Goal: Information Seeking & Learning: Learn about a topic

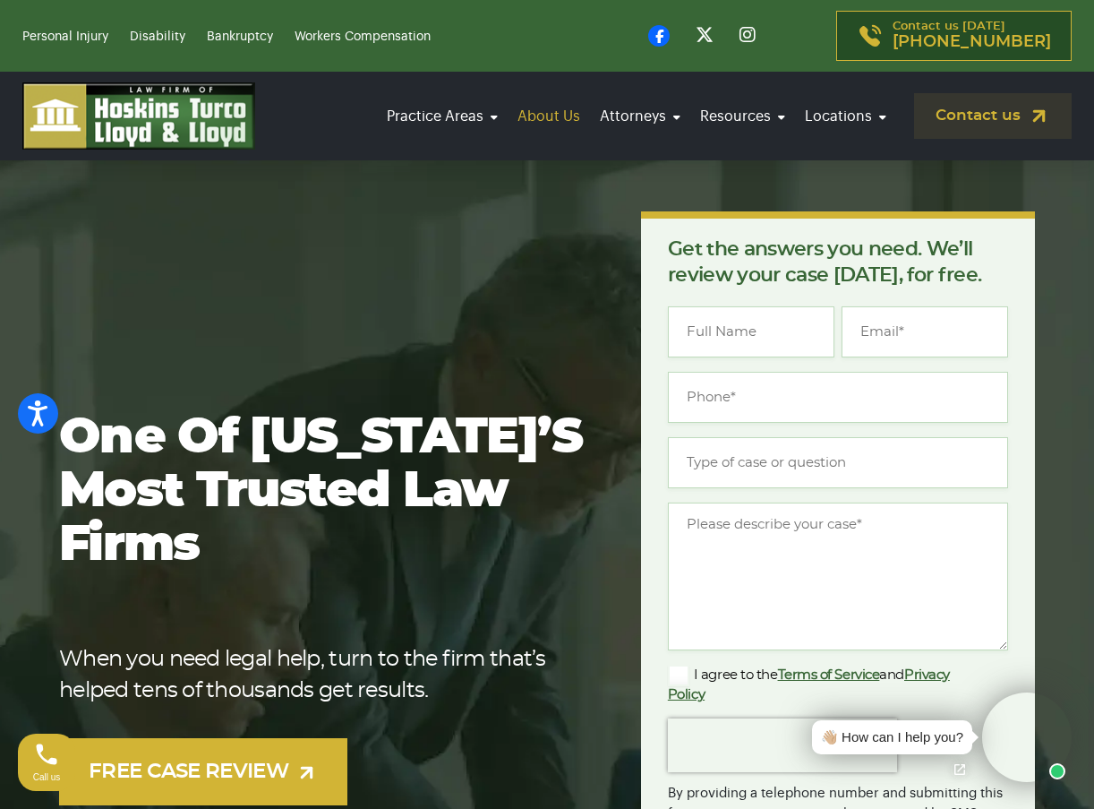
click at [549, 110] on link "About Us" at bounding box center [548, 116] width 73 height 50
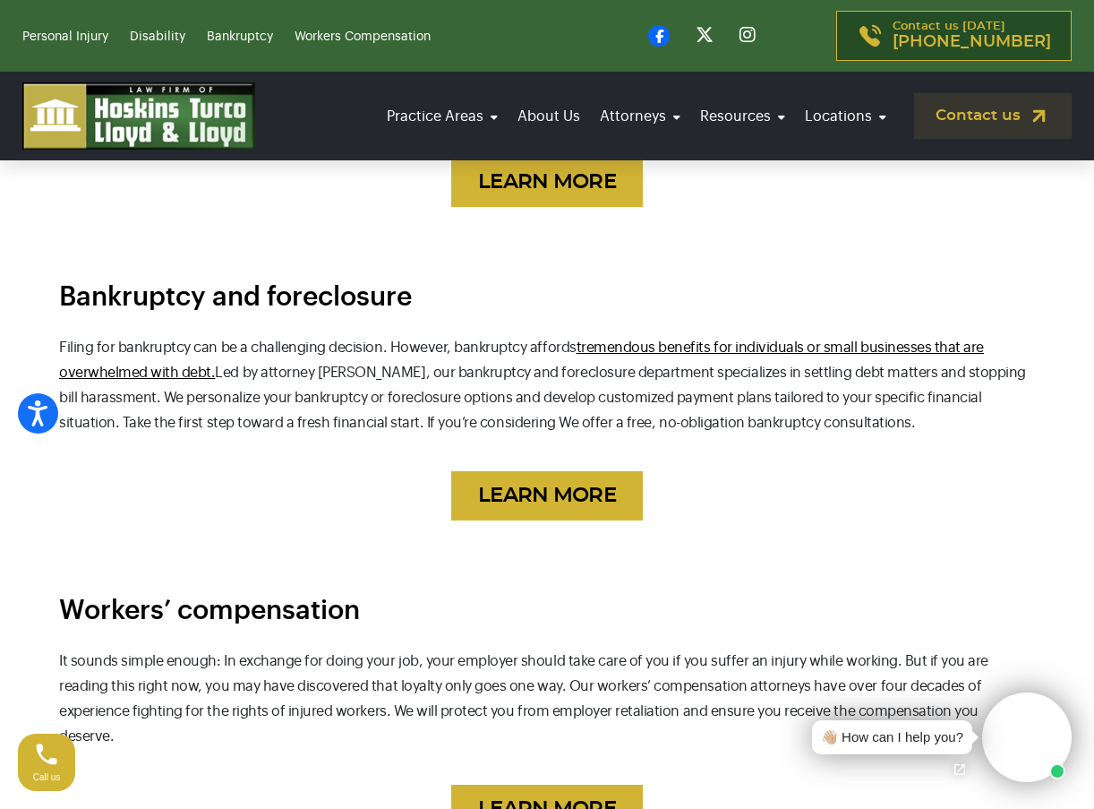
scroll to position [2524, 0]
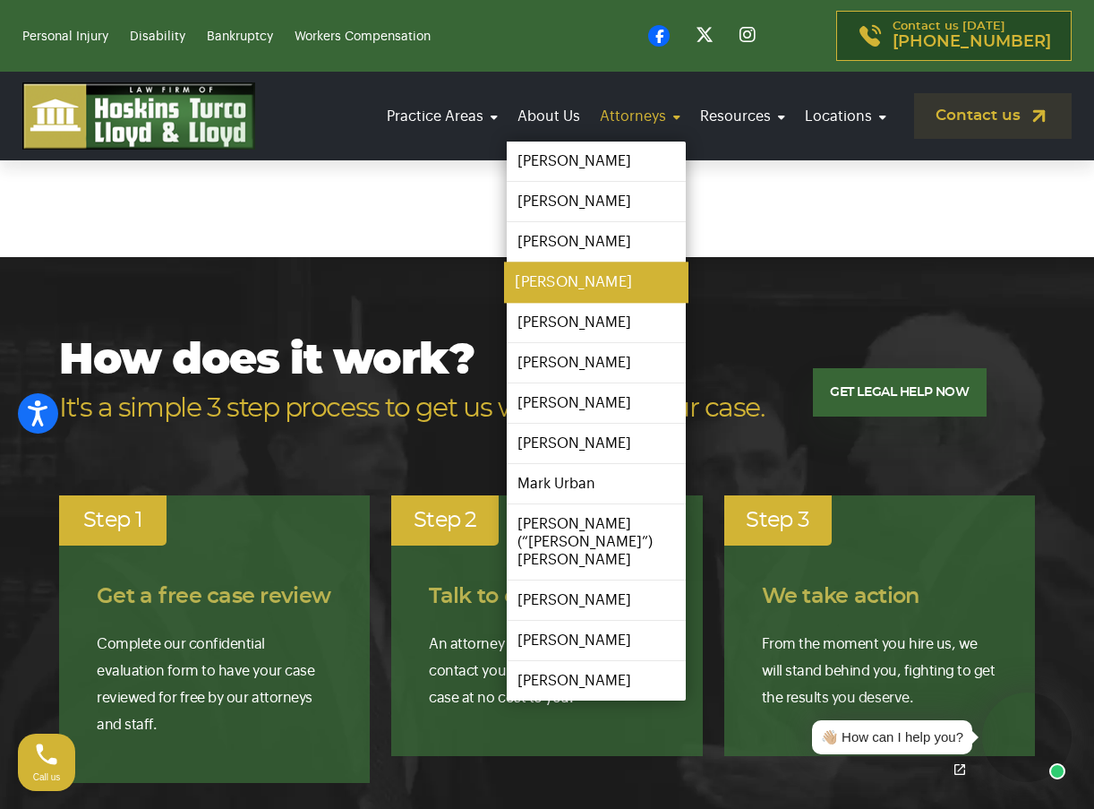
click at [598, 292] on link "[PERSON_NAME]" at bounding box center [596, 282] width 185 height 40
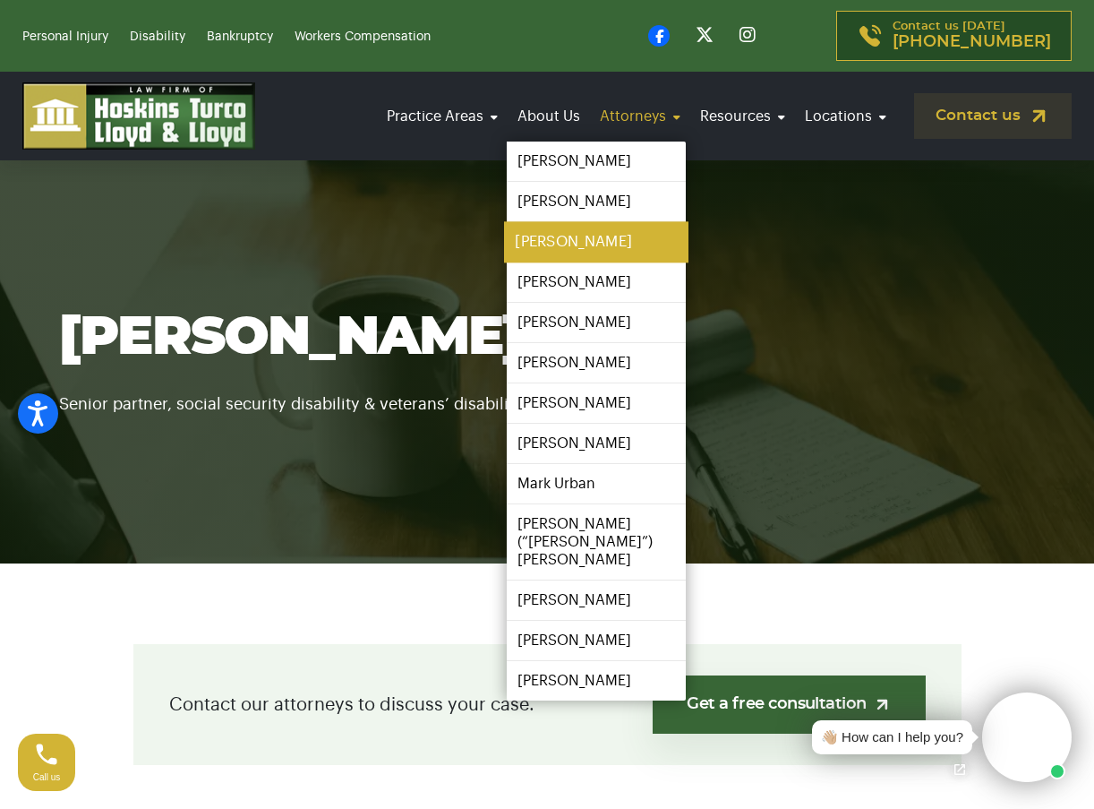
click at [631, 253] on link "[PERSON_NAME]" at bounding box center [596, 242] width 185 height 40
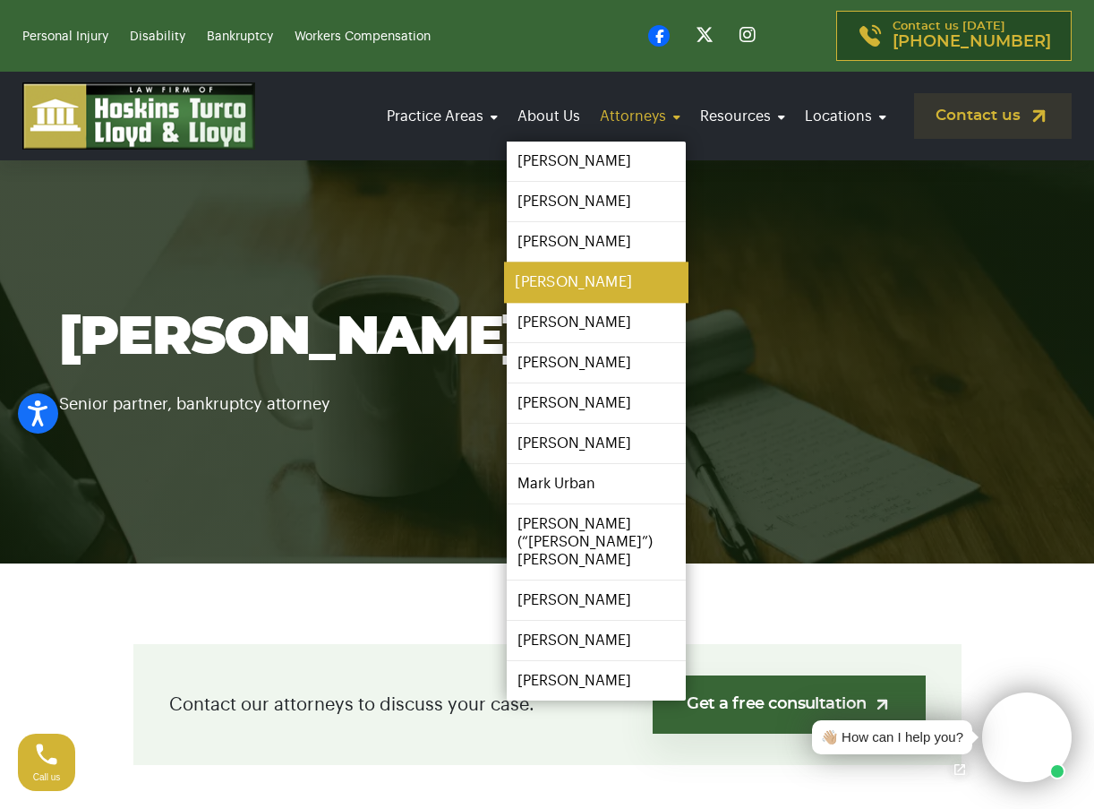
click at [600, 292] on link "[PERSON_NAME]" at bounding box center [596, 282] width 185 height 40
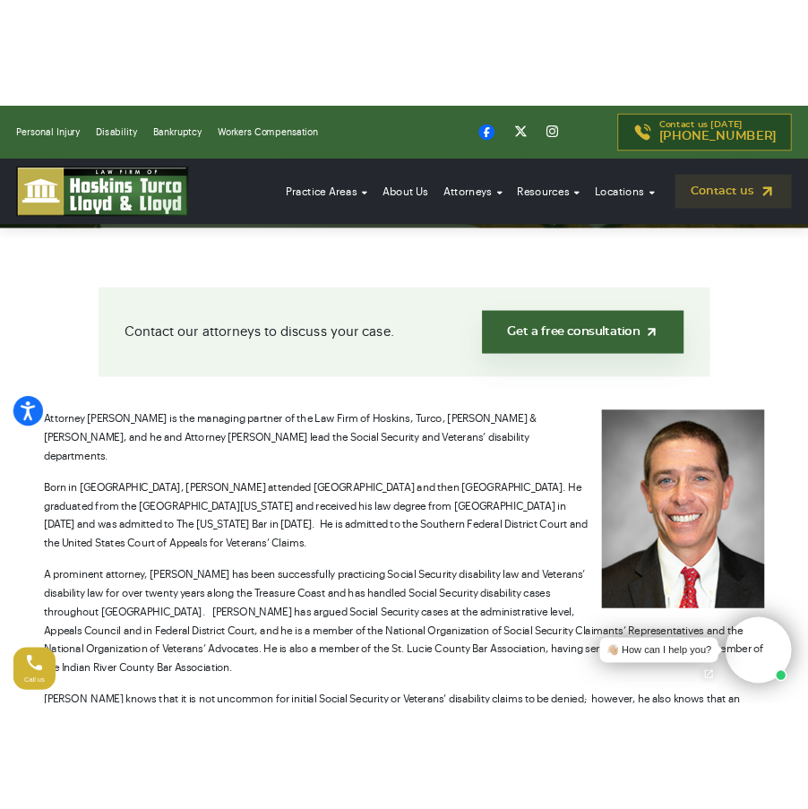
scroll to position [509, 0]
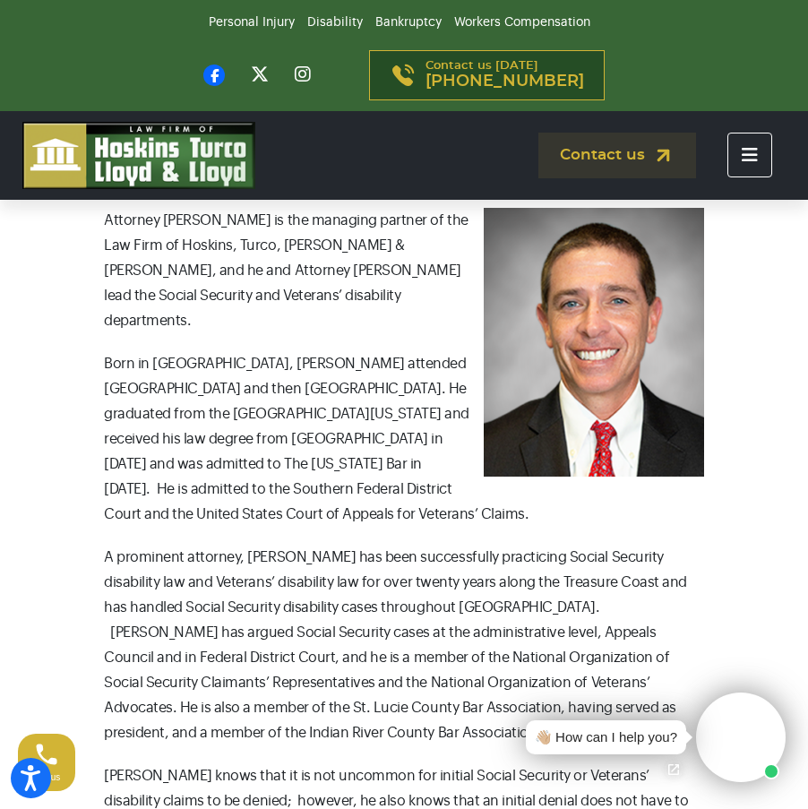
click at [765, 159] on button "Toggle navigation" at bounding box center [749, 155] width 45 height 45
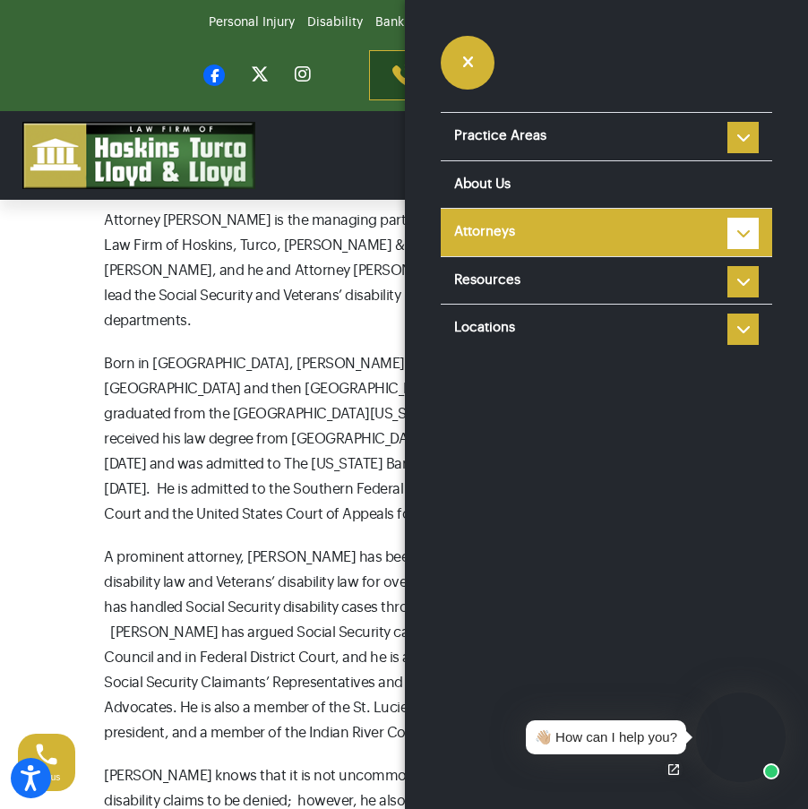
click at [742, 236] on li "Attorneys [PERSON_NAME] [PERSON_NAME] [PERSON_NAME] [PERSON_NAME] [PERSON_NAME]…" at bounding box center [606, 232] width 331 height 48
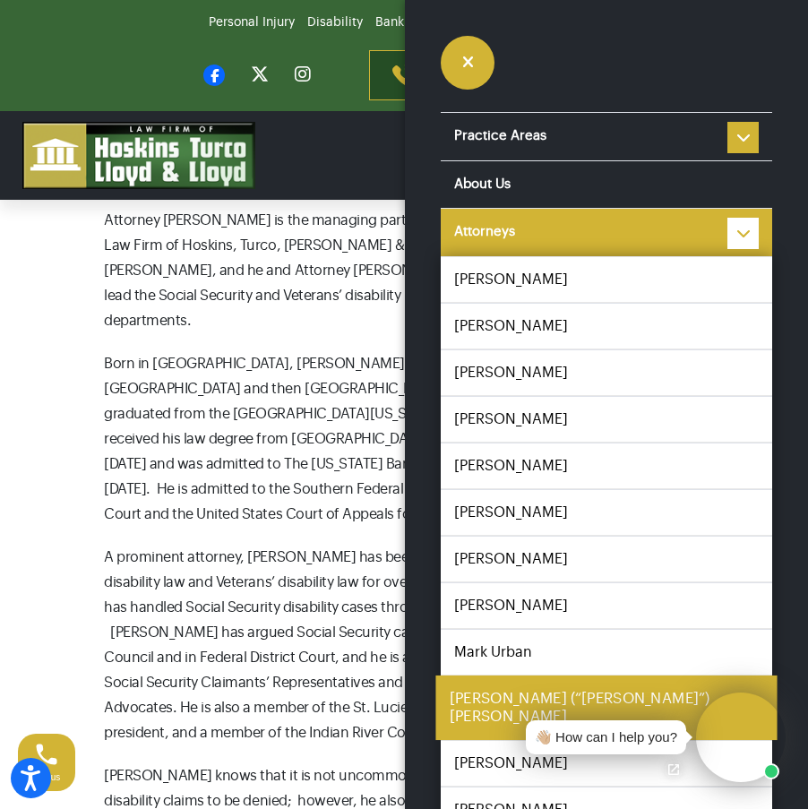
click at [501, 702] on link "[PERSON_NAME] (“[PERSON_NAME]”) [PERSON_NAME]" at bounding box center [605, 706] width 341 height 64
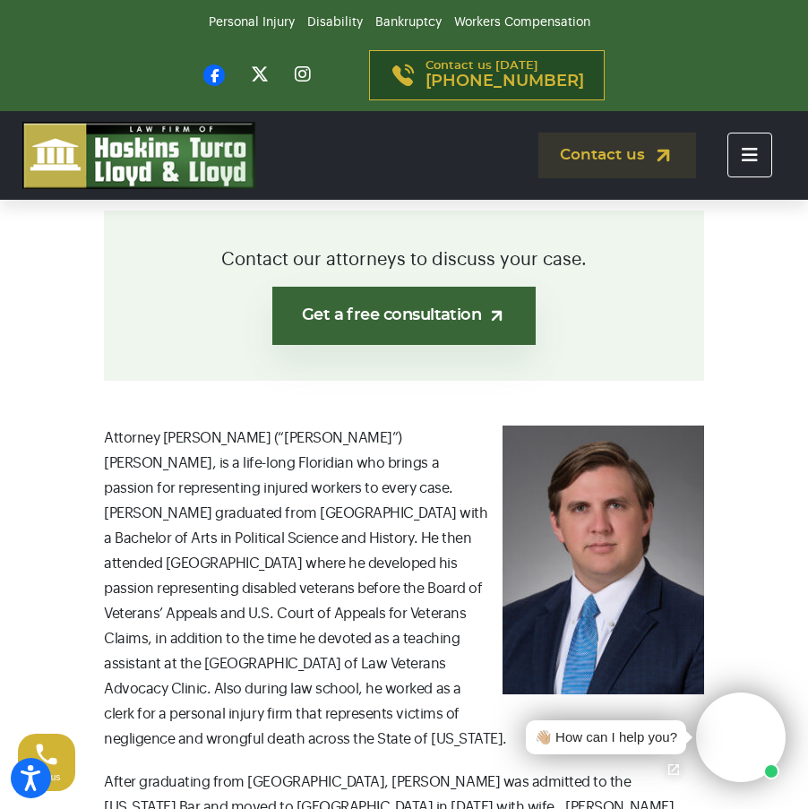
scroll to position [297, 0]
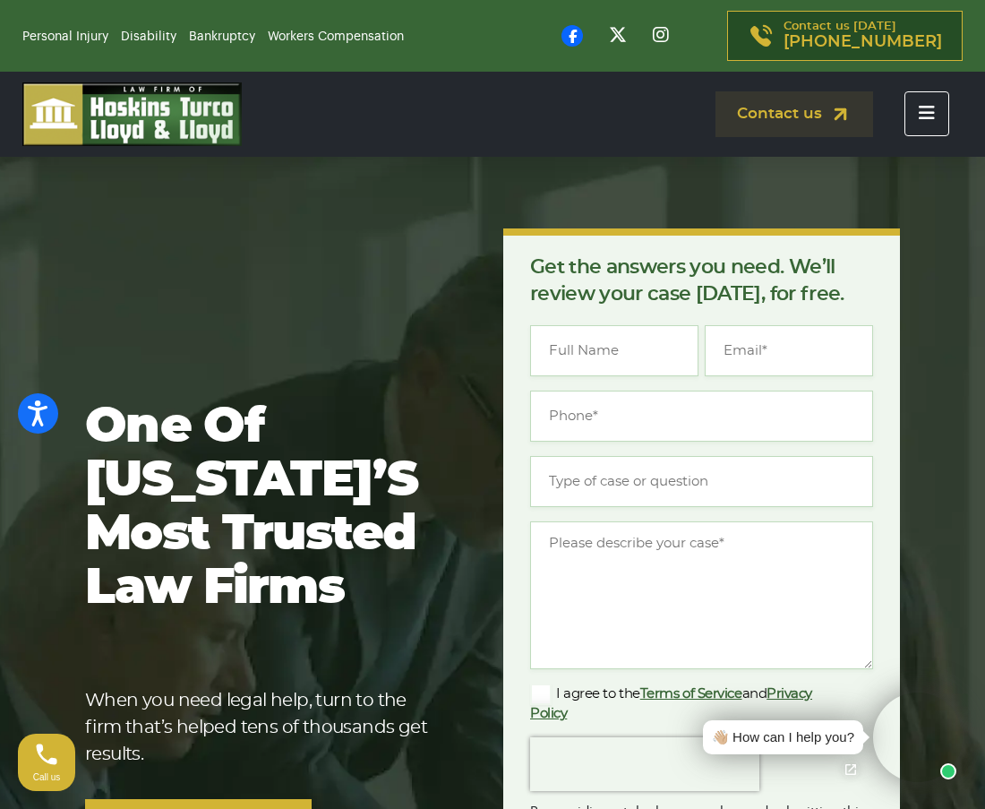
click at [919, 110] on icon "Toggle navigation" at bounding box center [927, 113] width 16 height 18
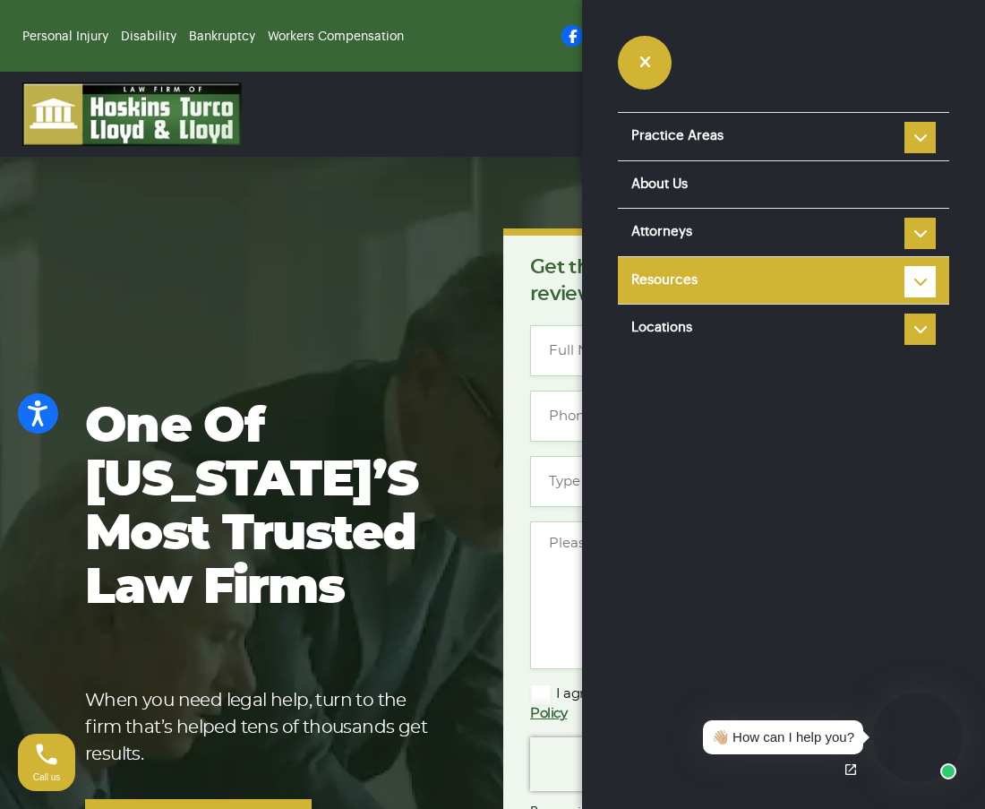
click at [908, 284] on li "Resources Reviews Police Accident Reports FAQ Blog HTLL Scholarship Types of Ca…" at bounding box center [783, 280] width 331 height 48
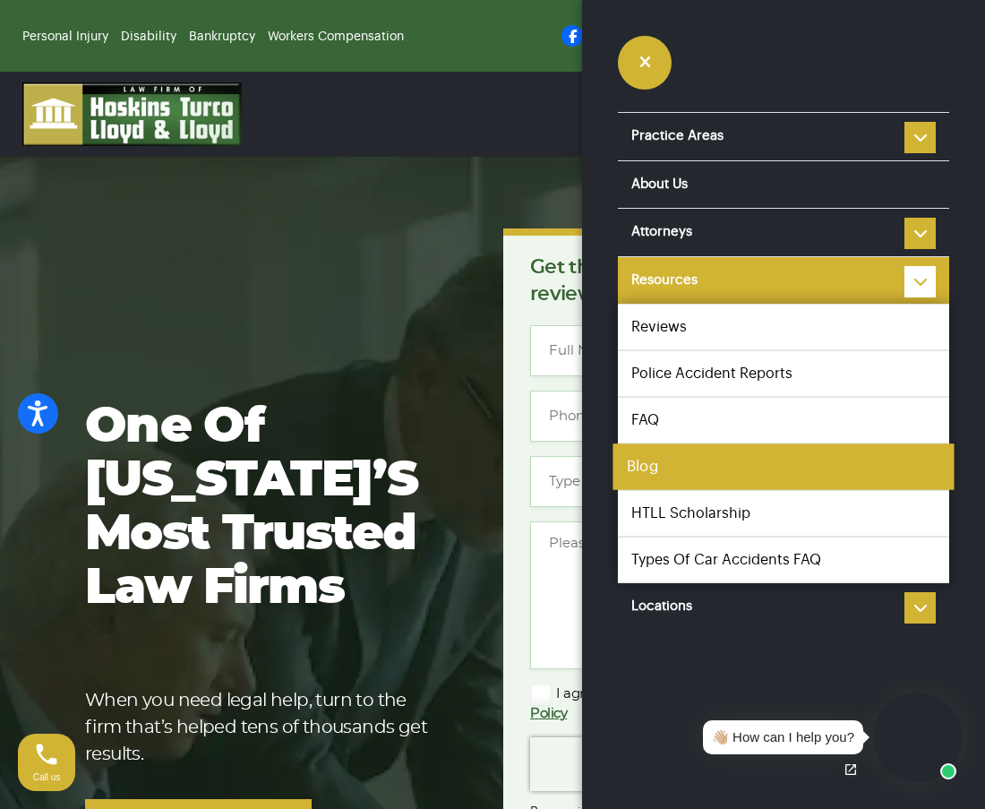
click at [676, 459] on link "Blog" at bounding box center [783, 466] width 341 height 47
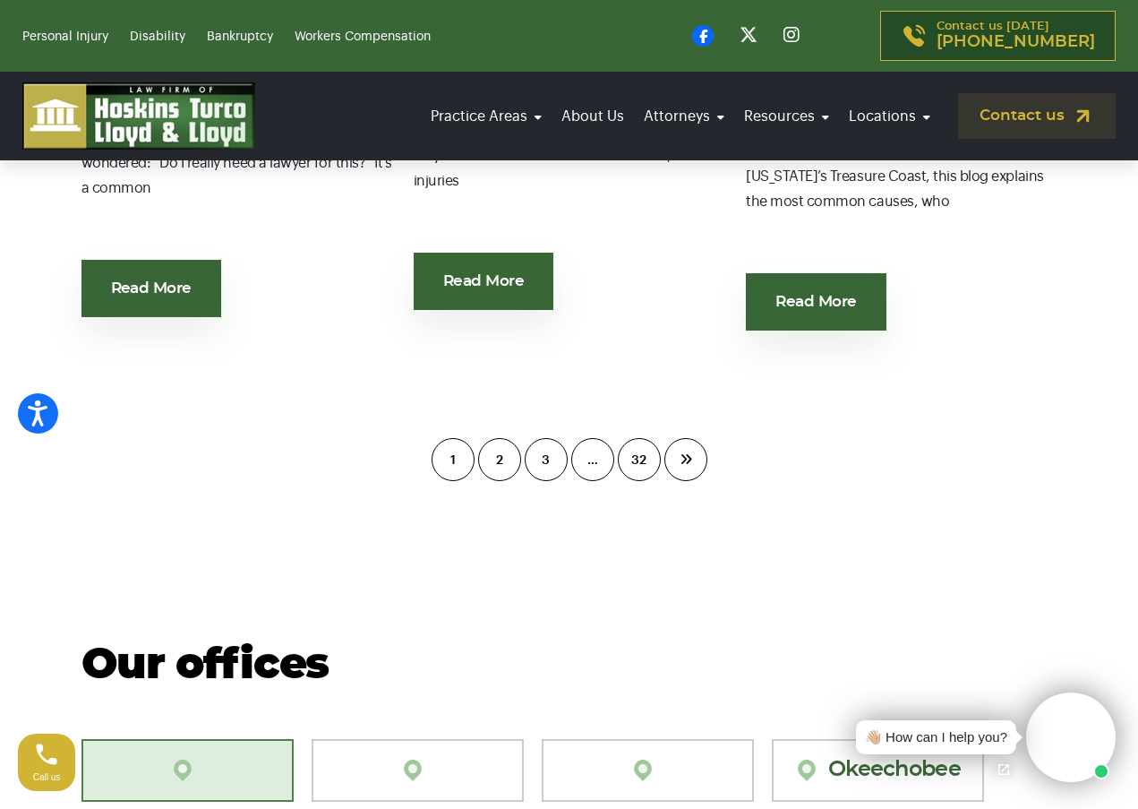
scroll to position [2639, 0]
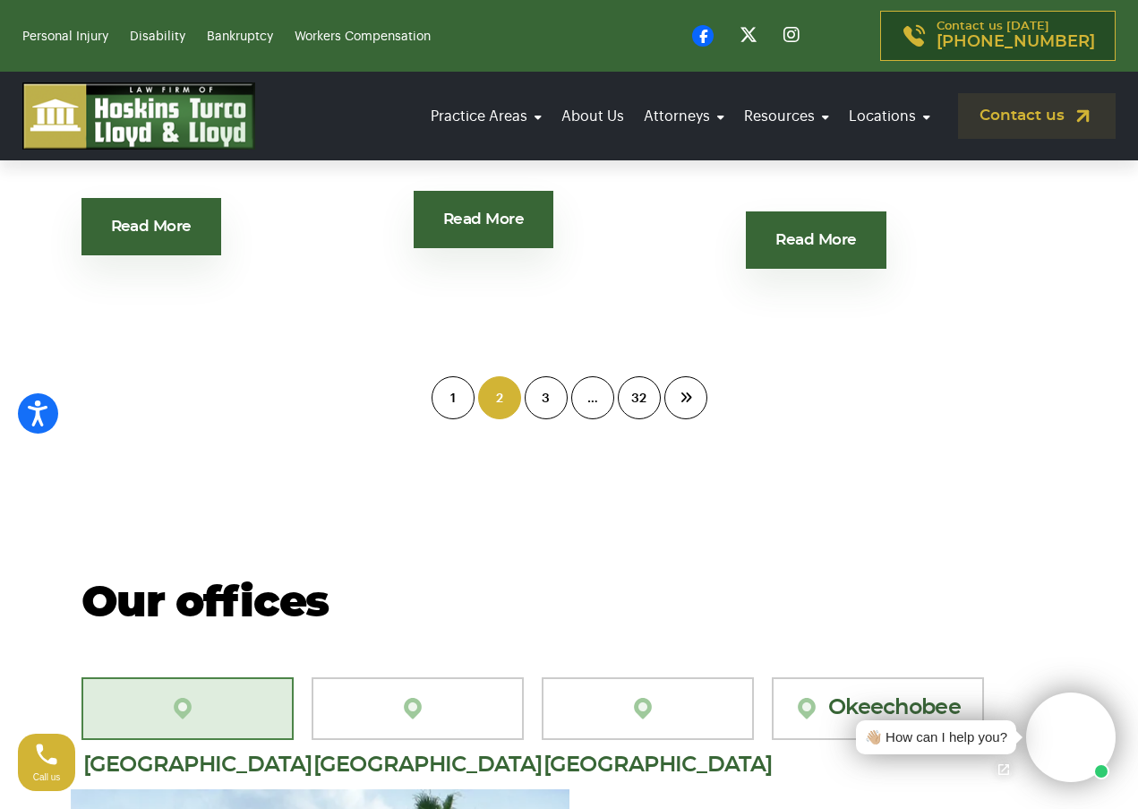
click at [499, 402] on link "2" at bounding box center [499, 397] width 43 height 43
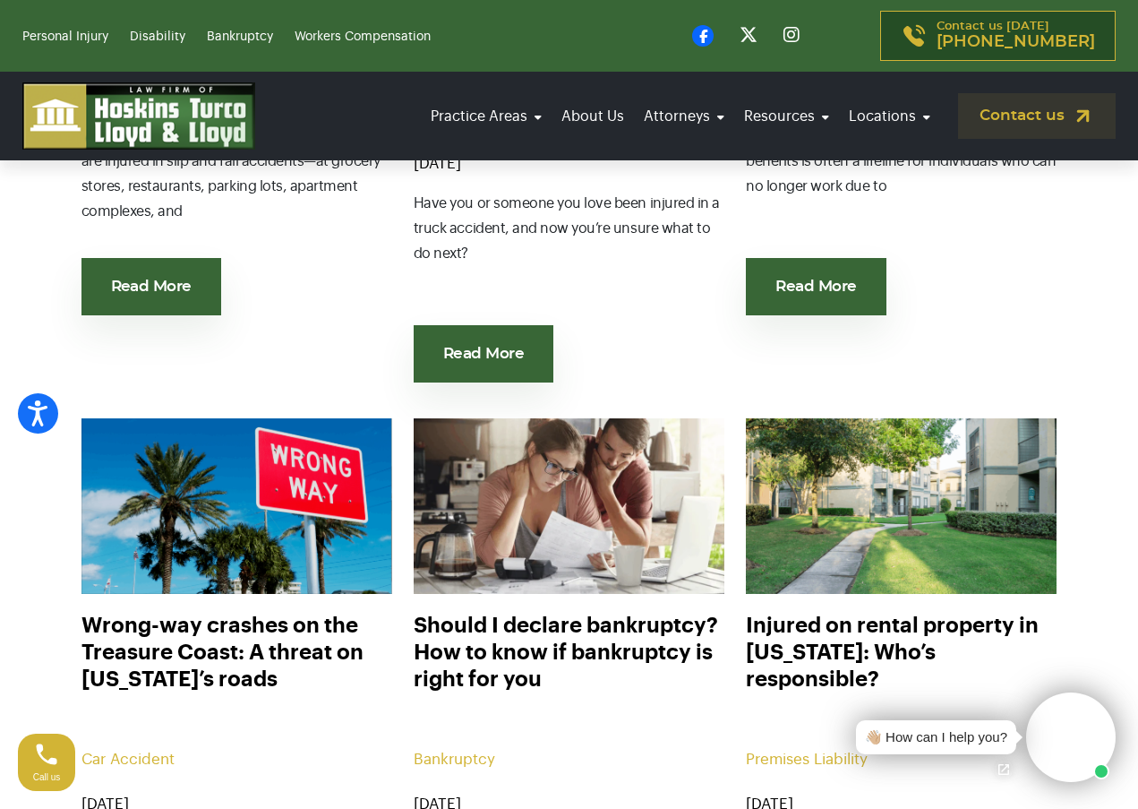
scroll to position [1272, 0]
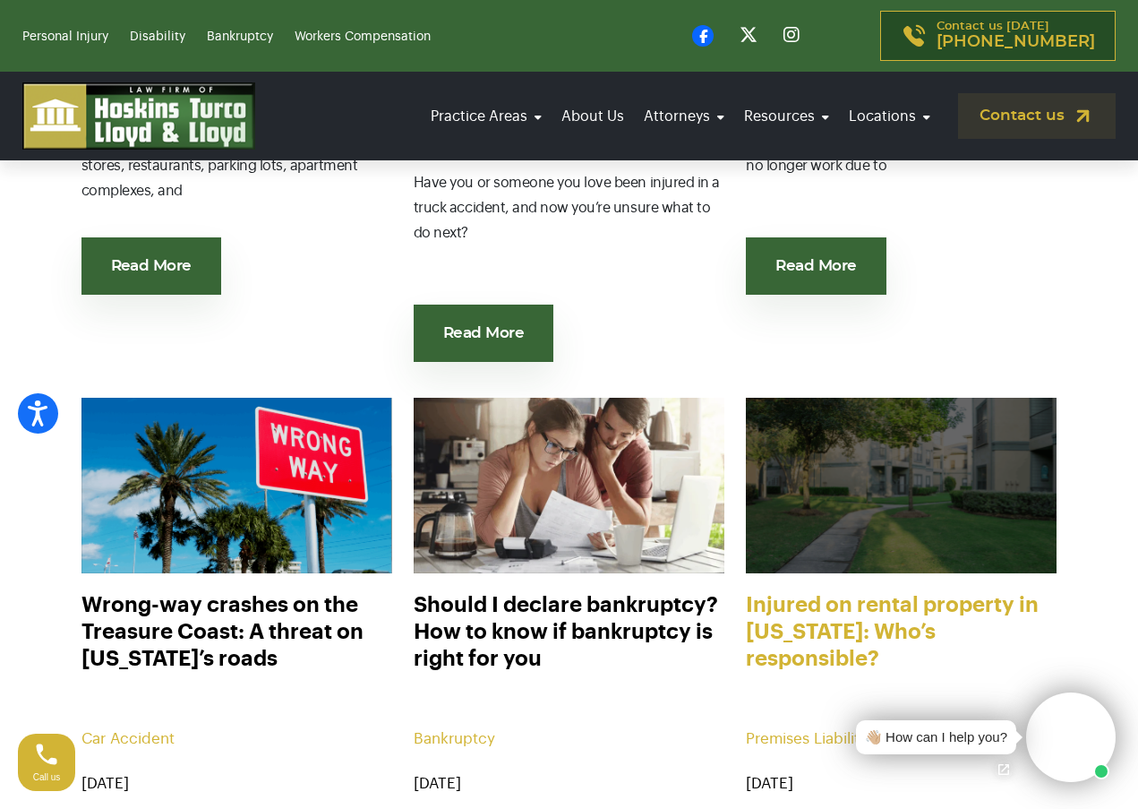
click at [820, 605] on link "Injured on rental property in [US_STATE]: Who’s responsible?" at bounding box center [901, 633] width 311 height 85
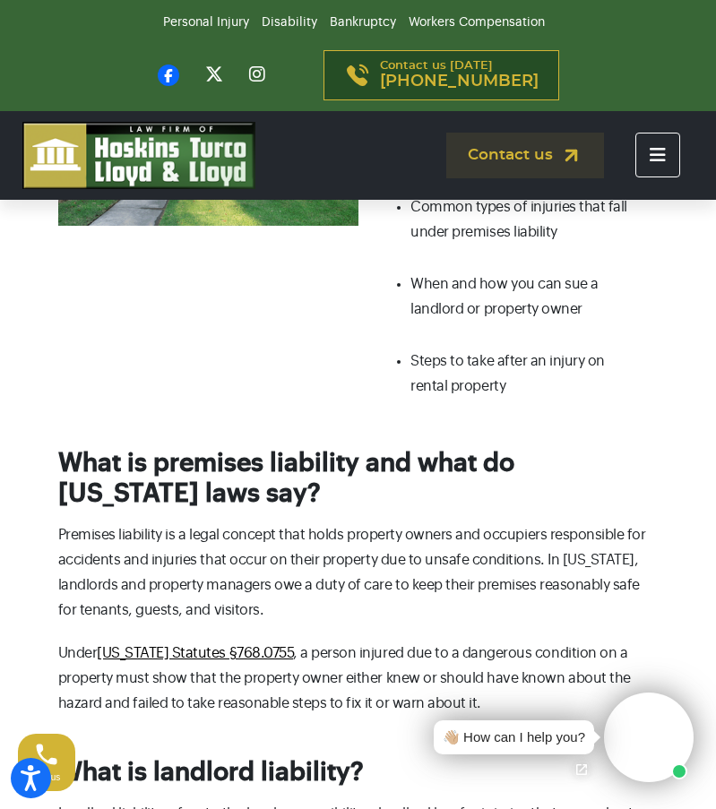
scroll to position [749, 0]
